Goal: Transaction & Acquisition: Subscribe to service/newsletter

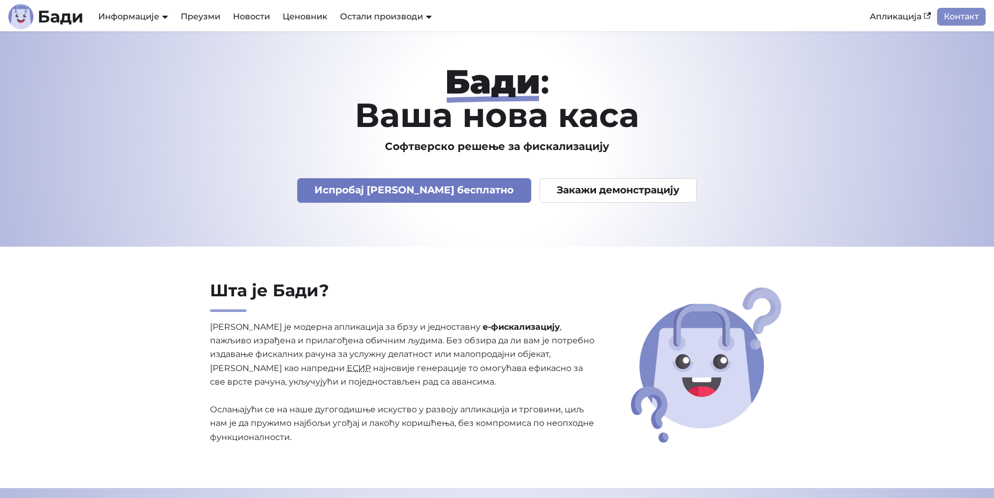
click at [422, 192] on link "Испробај [PERSON_NAME] бесплатно" at bounding box center [414, 190] width 234 height 25
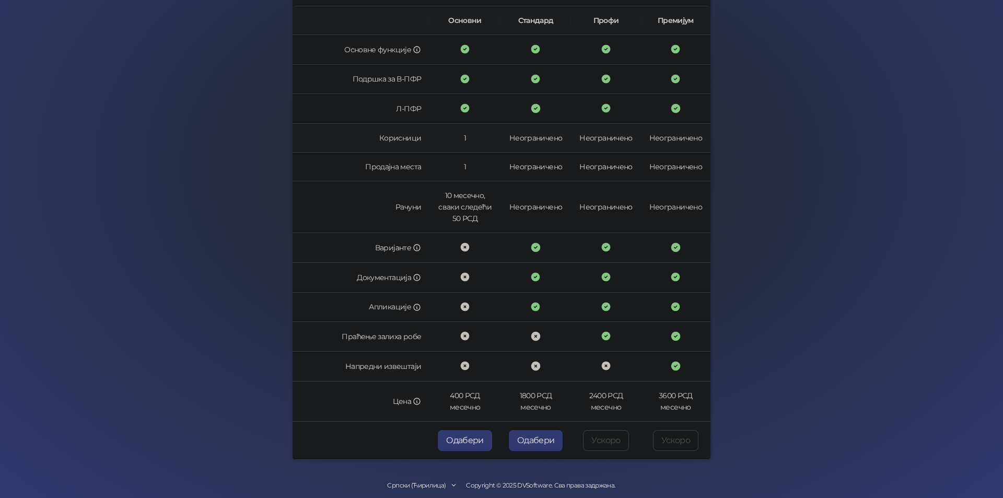
scroll to position [183, 0]
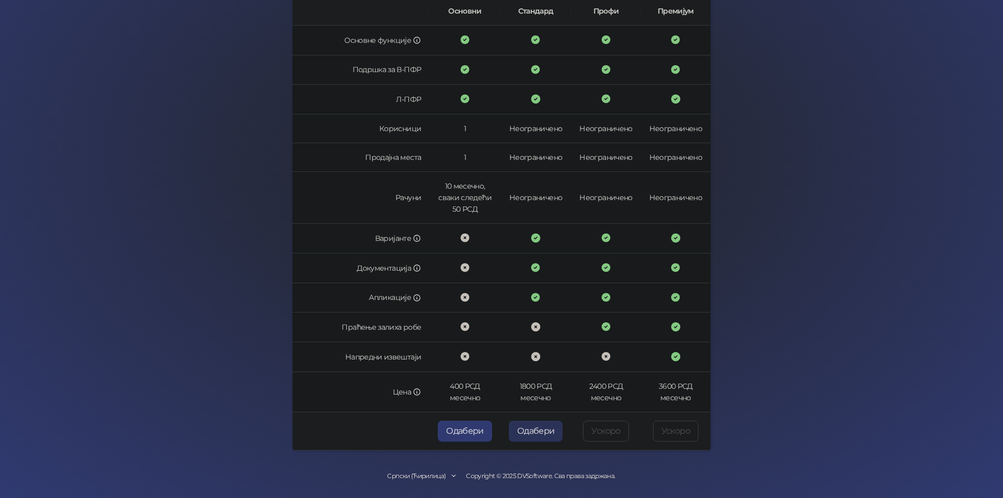
click at [525, 431] on button "Одабери" at bounding box center [536, 430] width 54 height 21
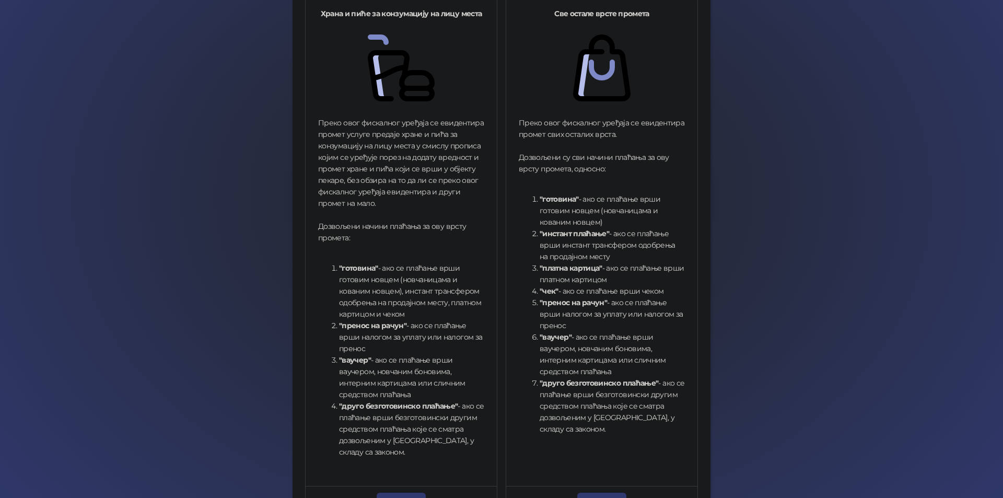
scroll to position [262, 0]
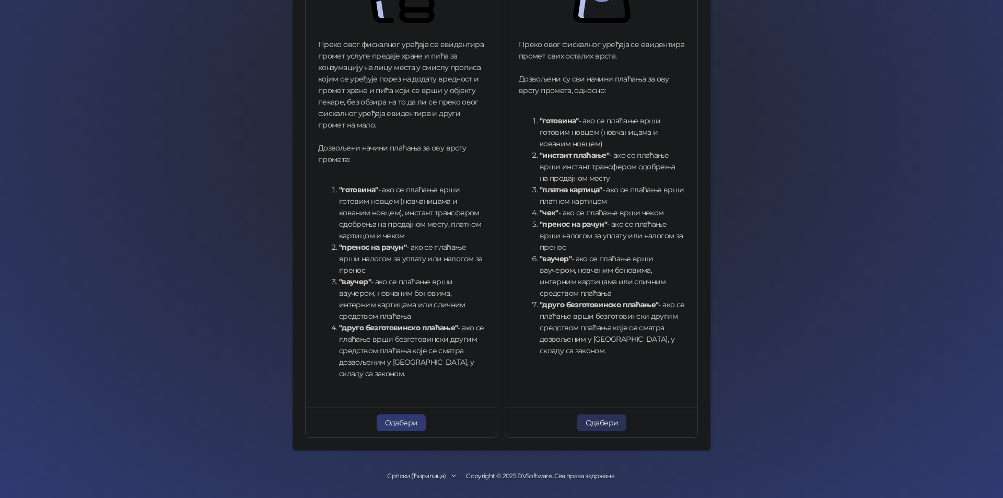
click at [590, 425] on button "Одабери" at bounding box center [602, 422] width 50 height 17
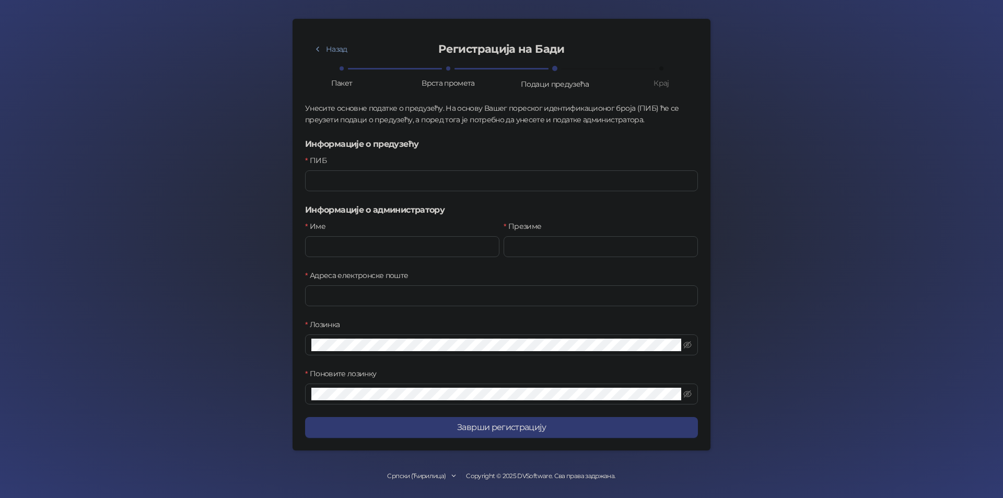
scroll to position [42, 0]
click at [333, 185] on input "ПИБ" at bounding box center [501, 180] width 393 height 21
